Goal: Task Accomplishment & Management: Use online tool/utility

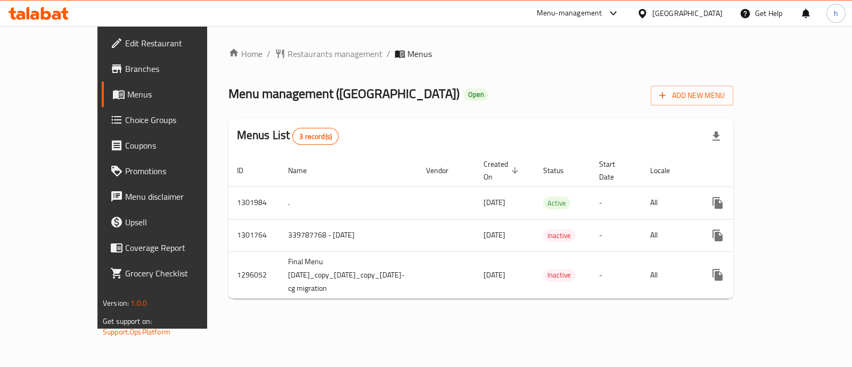
click at [125, 113] on span "Choice Groups" at bounding box center [178, 119] width 106 height 13
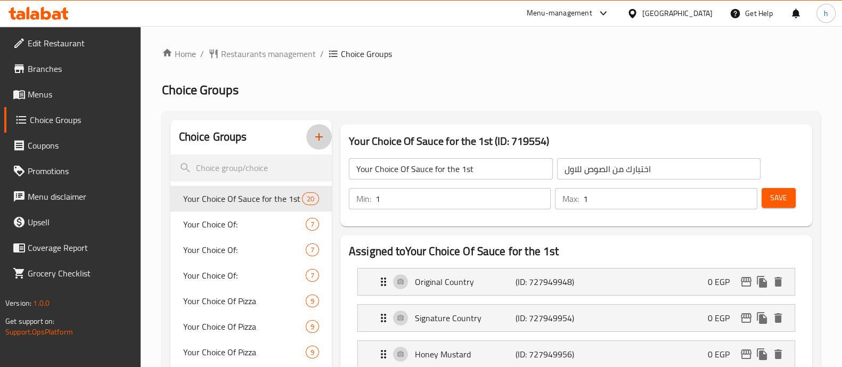
click at [320, 137] on icon "button" at bounding box center [319, 137] width 13 height 13
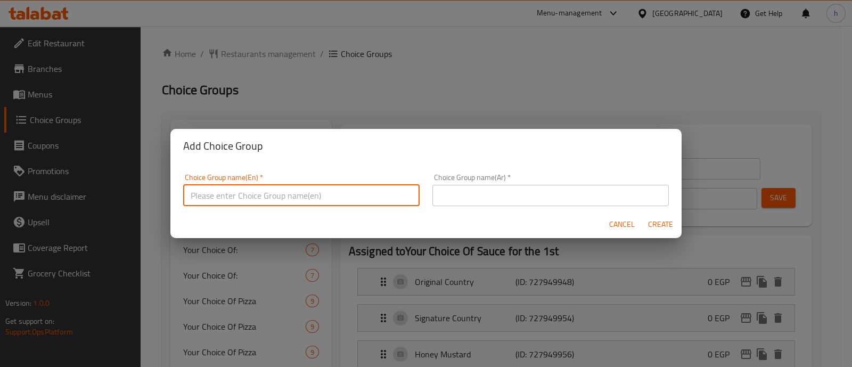
click at [246, 190] on input "text" at bounding box center [301, 195] width 237 height 21
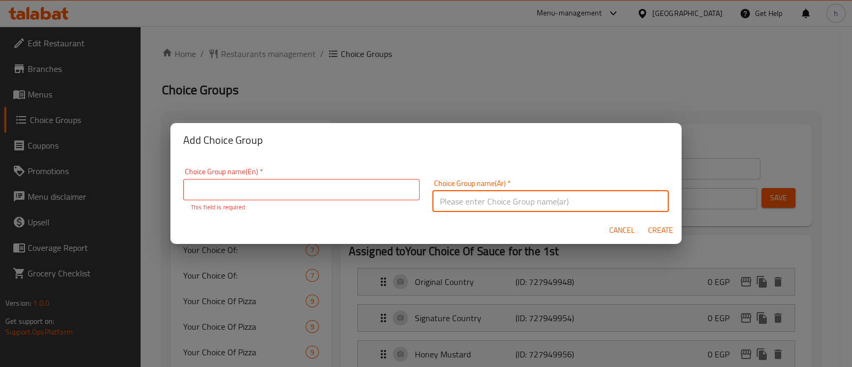
click at [469, 191] on input "text" at bounding box center [551, 201] width 237 height 21
click at [611, 227] on span "Cancel" at bounding box center [622, 230] width 26 height 13
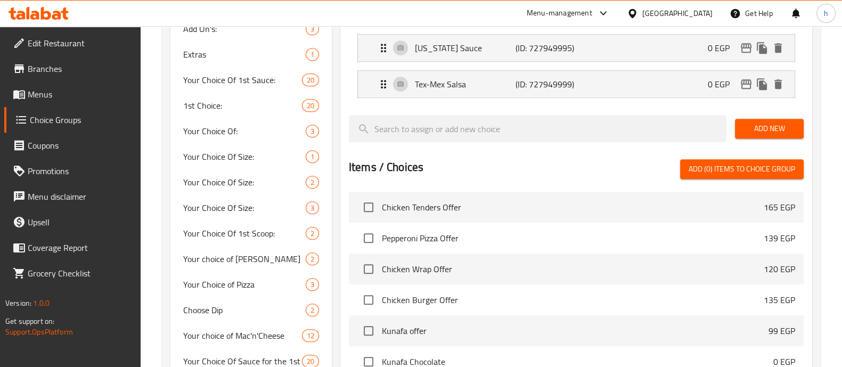
scroll to position [932, 0]
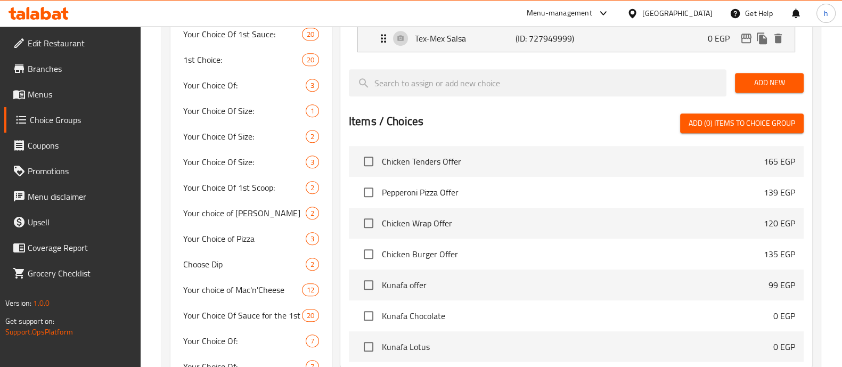
click at [764, 76] on span "Add New" at bounding box center [770, 82] width 52 height 13
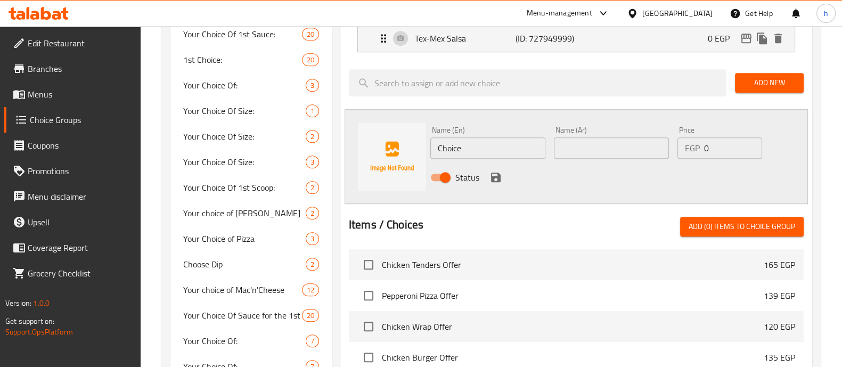
click at [469, 144] on input "Choice" at bounding box center [487, 147] width 115 height 21
click at [588, 140] on input "text" at bounding box center [611, 147] width 115 height 21
click at [714, 141] on input "0" at bounding box center [733, 147] width 58 height 21
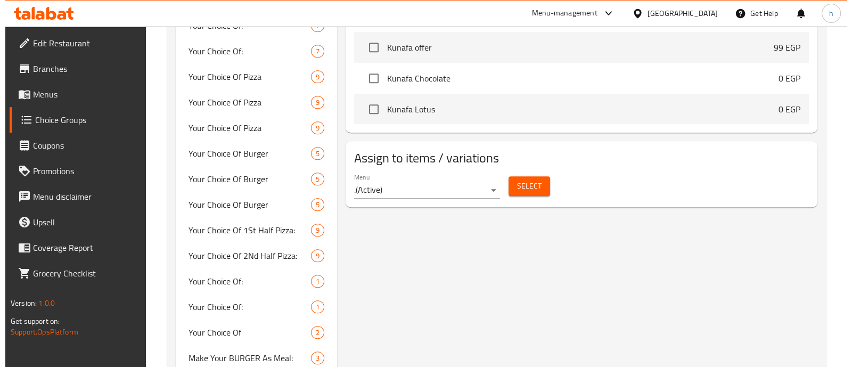
scroll to position [1265, 0]
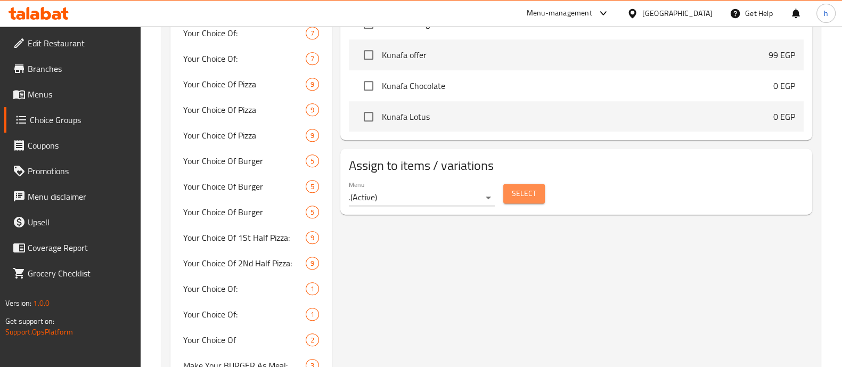
click at [514, 190] on span "Select" at bounding box center [524, 193] width 25 height 13
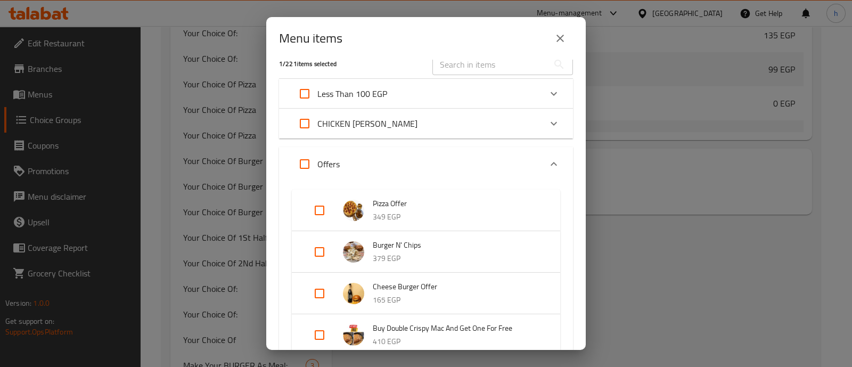
scroll to position [0, 0]
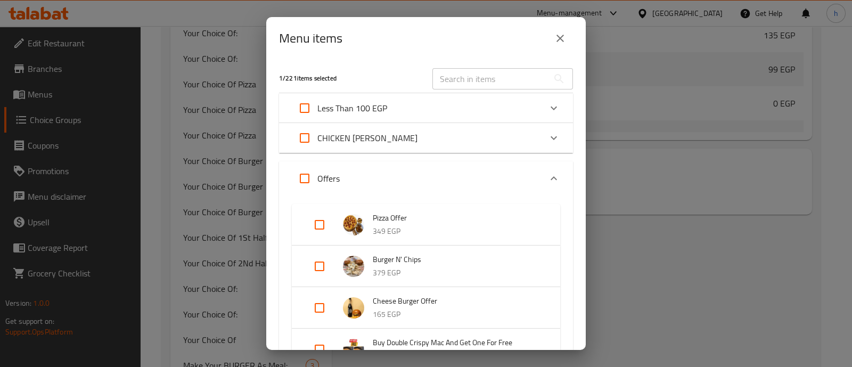
click at [301, 128] on input "Expand" at bounding box center [305, 138] width 26 height 26
checkbox input "true"
click at [308, 137] on input "Expand" at bounding box center [305, 138] width 26 height 26
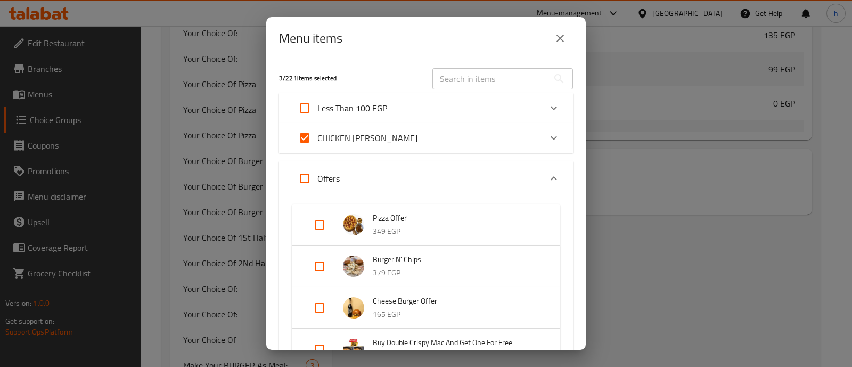
checkbox input "false"
click at [378, 140] on p "CHICKEN [PERSON_NAME]" at bounding box center [368, 138] width 100 height 13
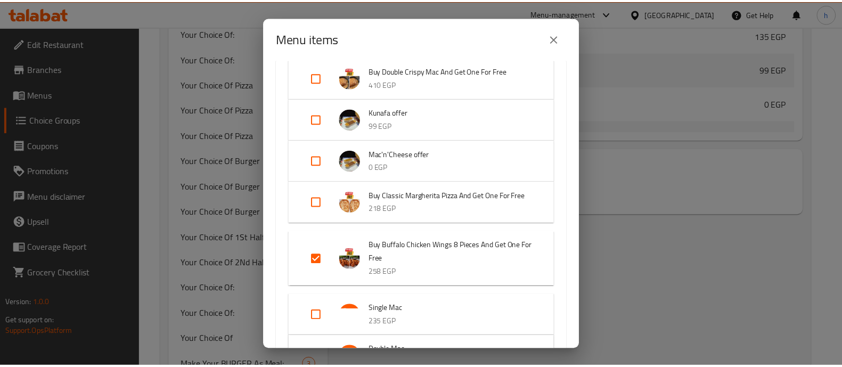
scroll to position [464, 0]
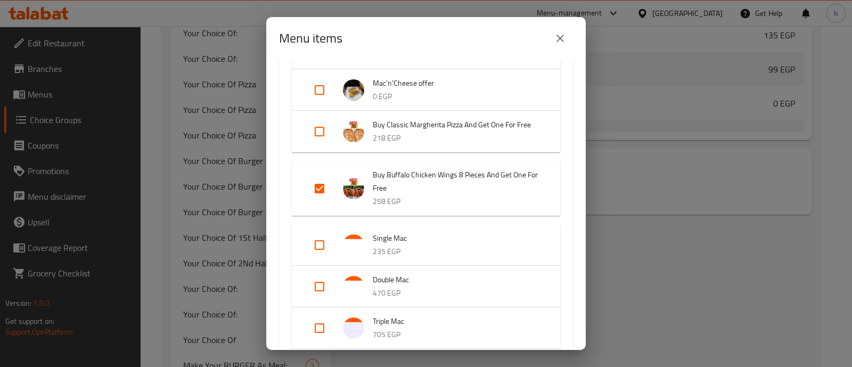
click at [558, 32] on icon "close" at bounding box center [560, 38] width 13 height 13
